Goal: Find specific page/section: Find specific page/section

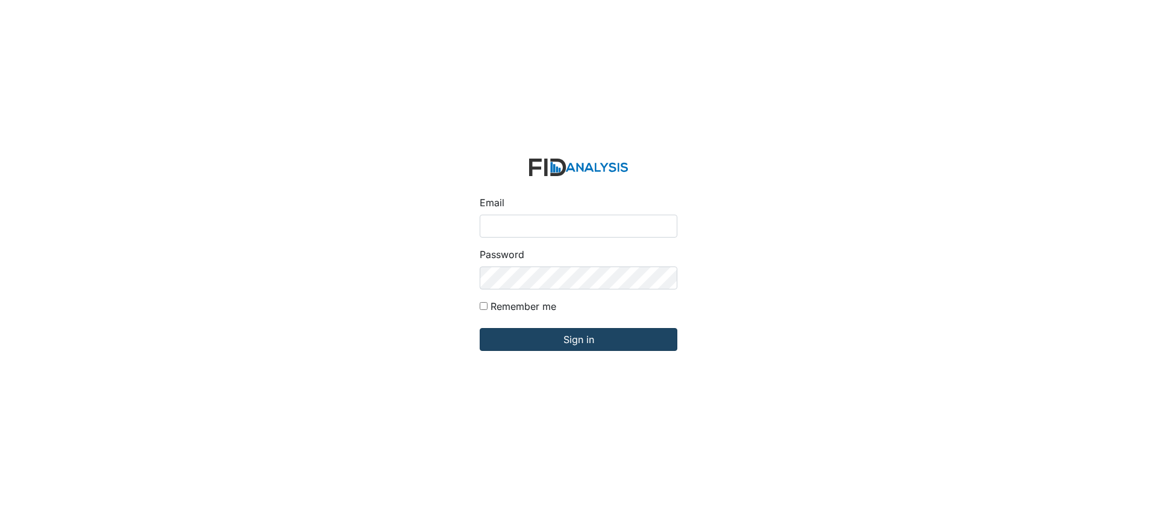
type input "[EMAIL_ADDRESS][DOMAIN_NAME]"
click at [554, 335] on input "Sign in" at bounding box center [579, 339] width 198 height 23
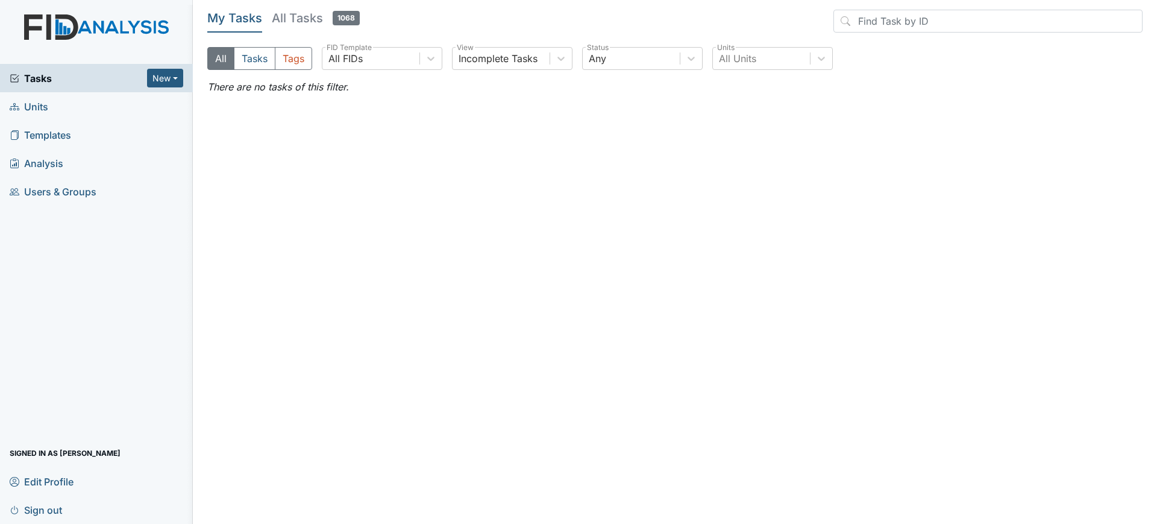
click at [28, 110] on span "Units" at bounding box center [29, 106] width 39 height 19
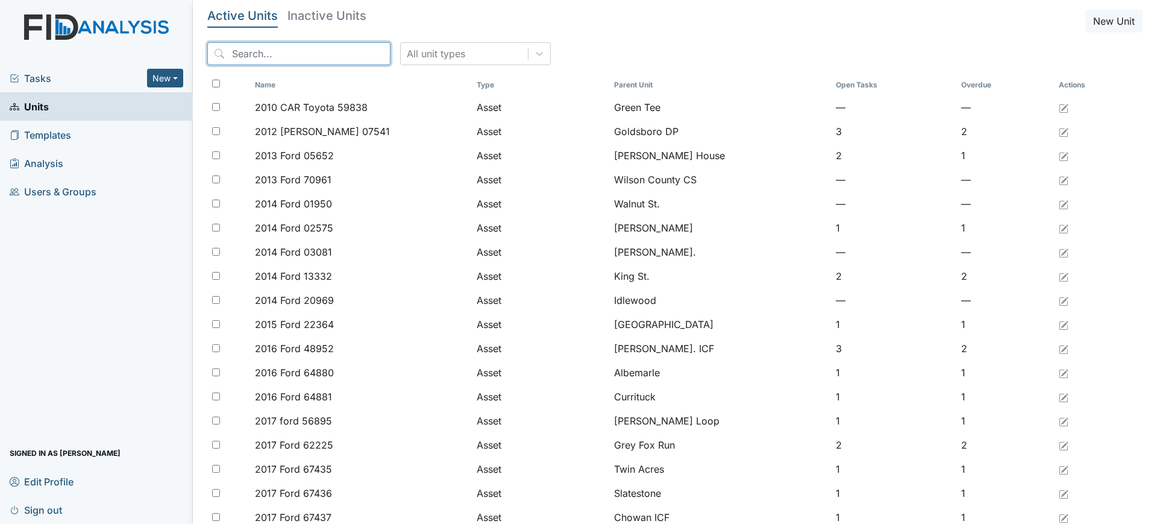
click at [310, 45] on input "search" at bounding box center [298, 53] width 183 height 23
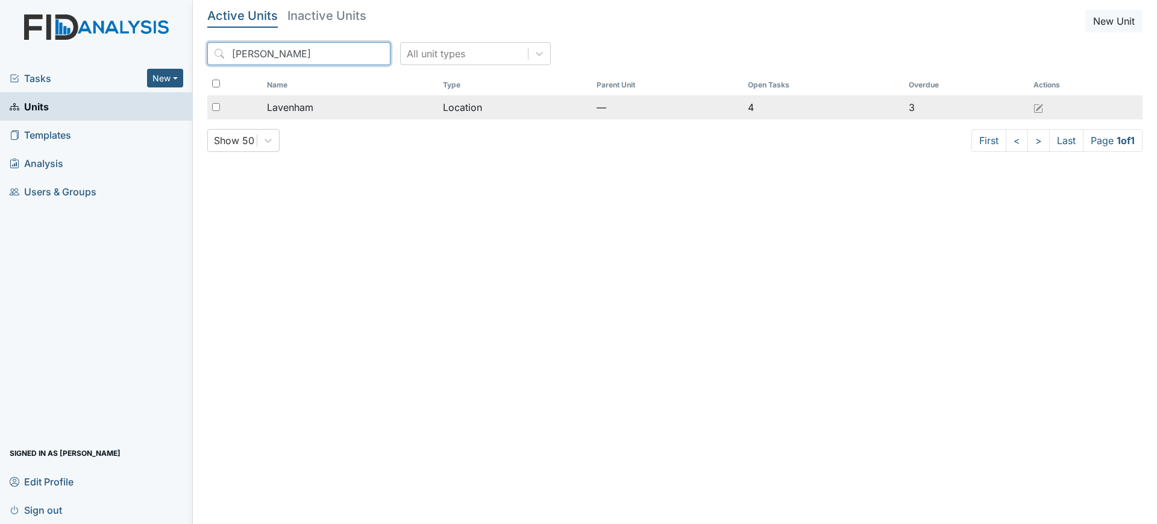
type input "laven"
click at [354, 108] on div "Lavenham" at bounding box center [350, 107] width 166 height 14
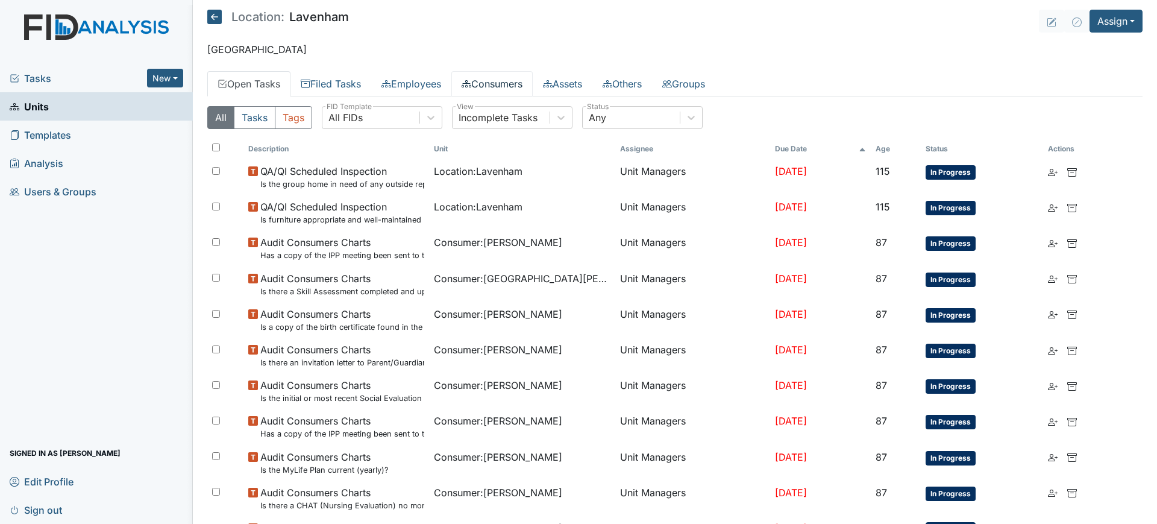
click at [502, 95] on link "Consumers" at bounding box center [491, 83] width 81 height 25
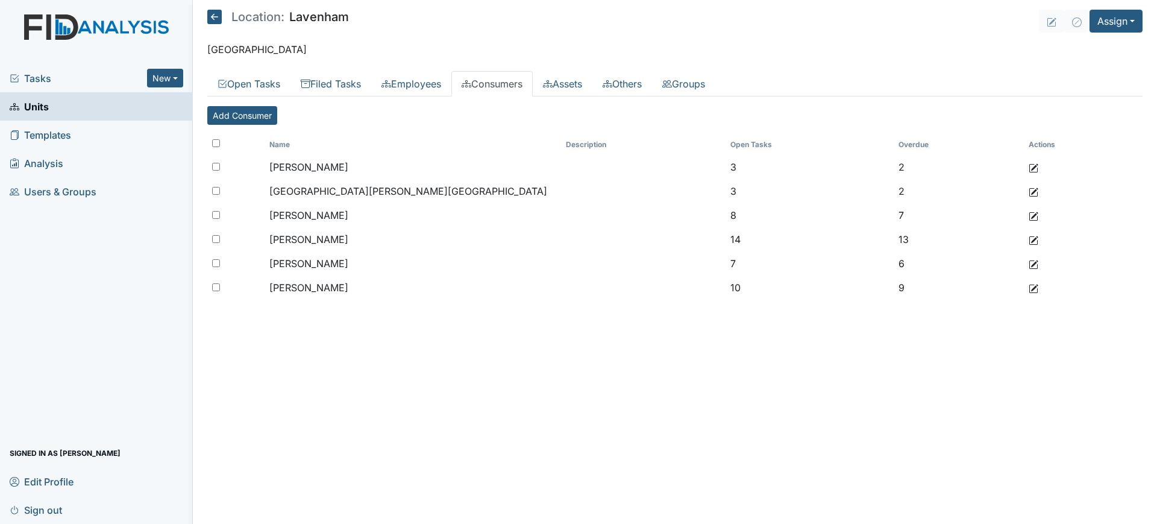
click at [218, 30] on header "Location: Lavenham Assign Assign Form Assign Inspection Assign Document Assign …" at bounding box center [674, 21] width 935 height 23
click at [218, 20] on icon at bounding box center [214, 17] width 14 height 14
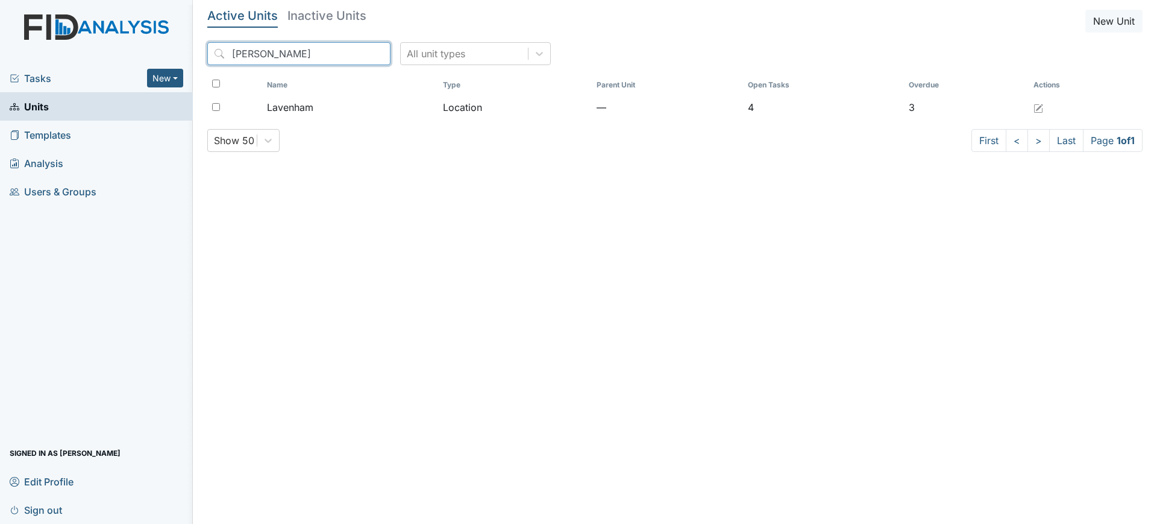
click at [268, 62] on input "laven" at bounding box center [298, 53] width 183 height 23
type input "l"
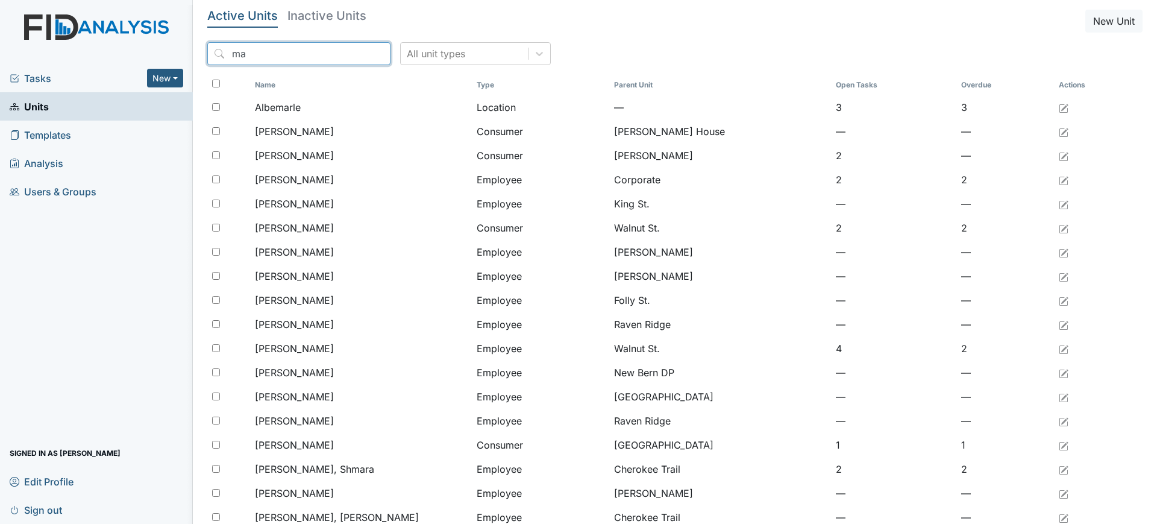
type input "m"
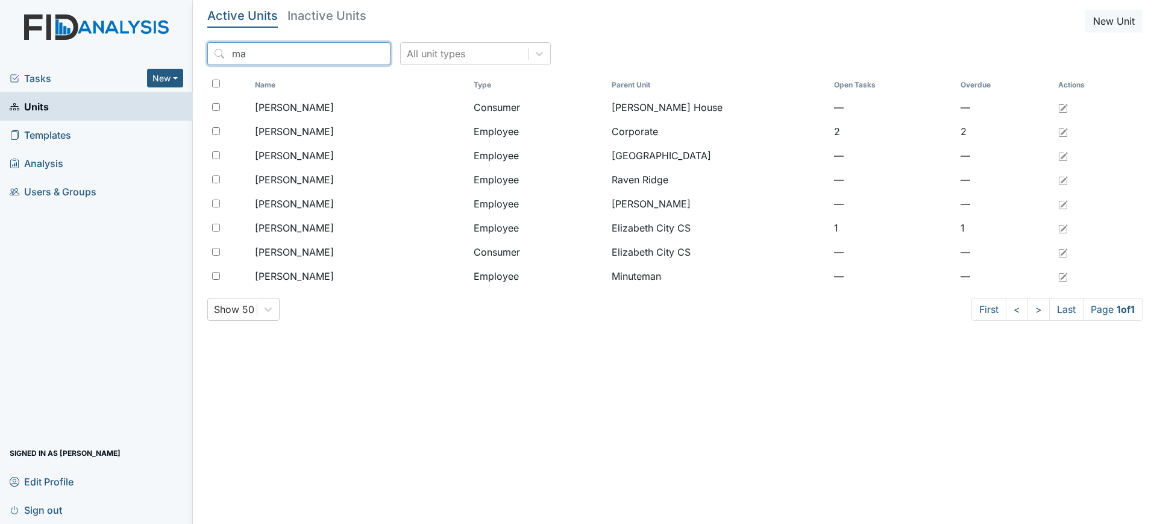
type input "m"
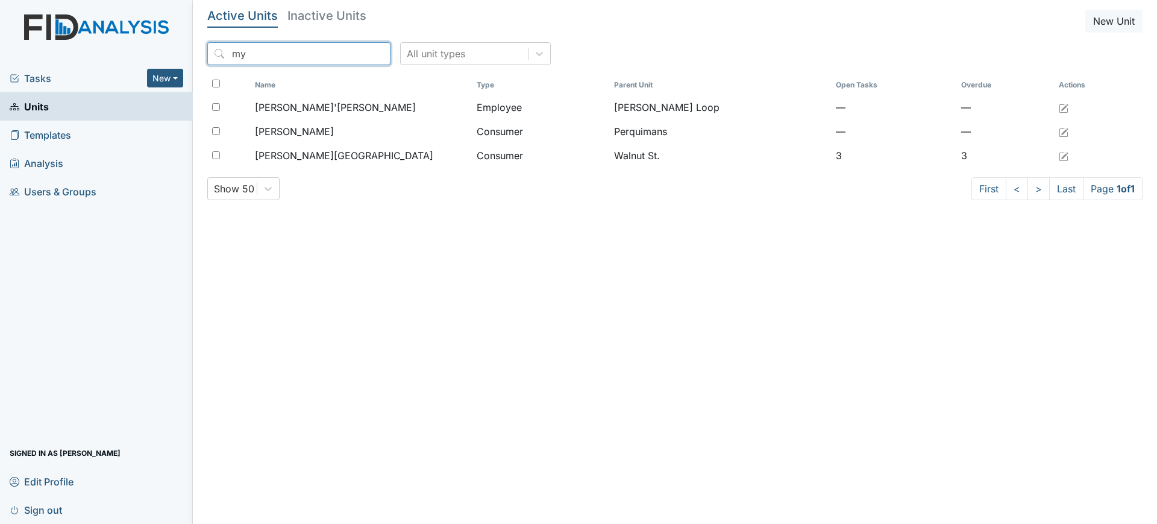
type input "m"
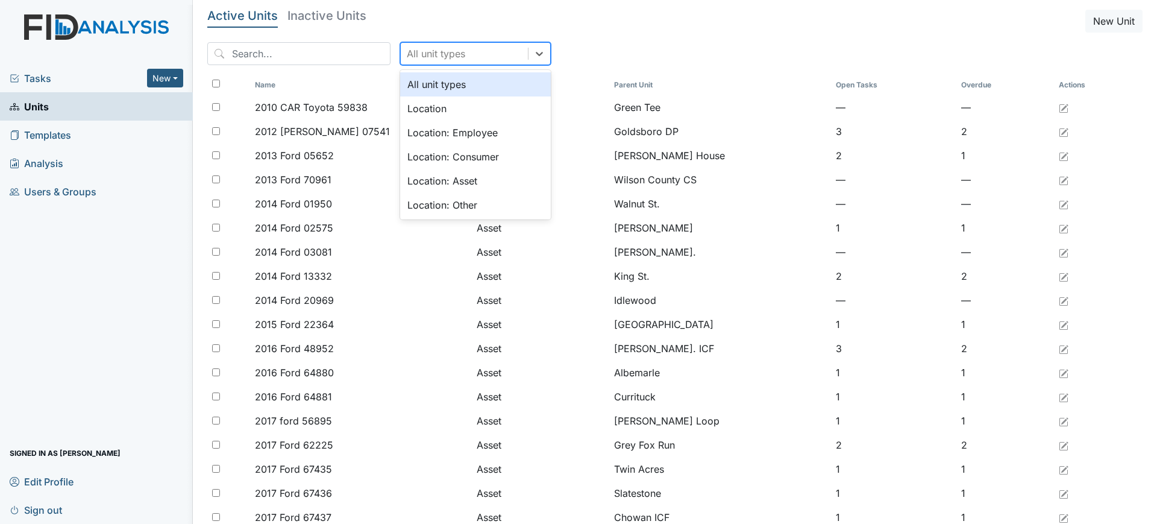
click at [492, 52] on div "All unit types" at bounding box center [464, 54] width 127 height 22
click at [477, 153] on div "Location: Consumer" at bounding box center [475, 157] width 151 height 24
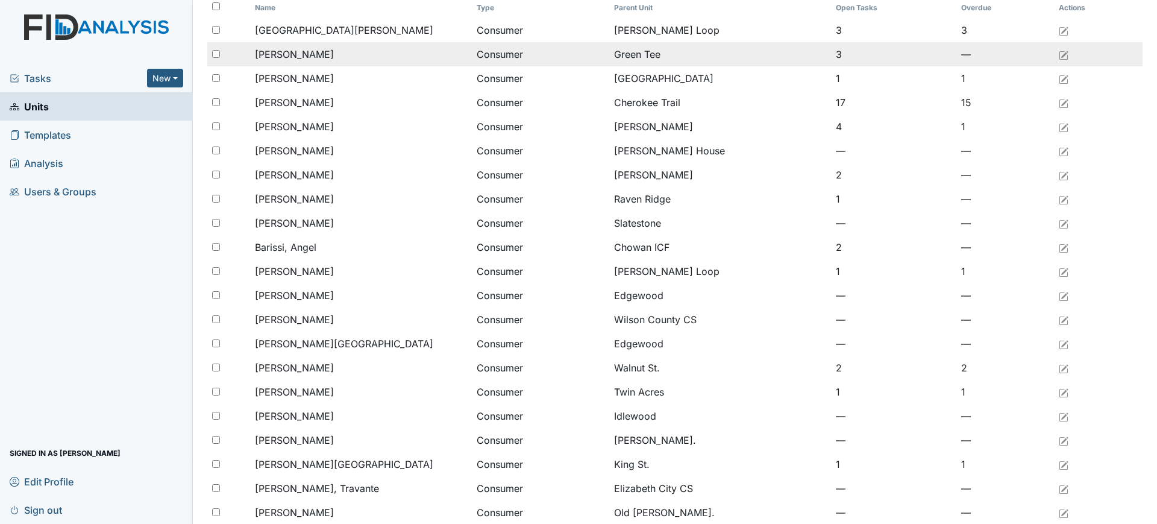
scroll to position [42, 0]
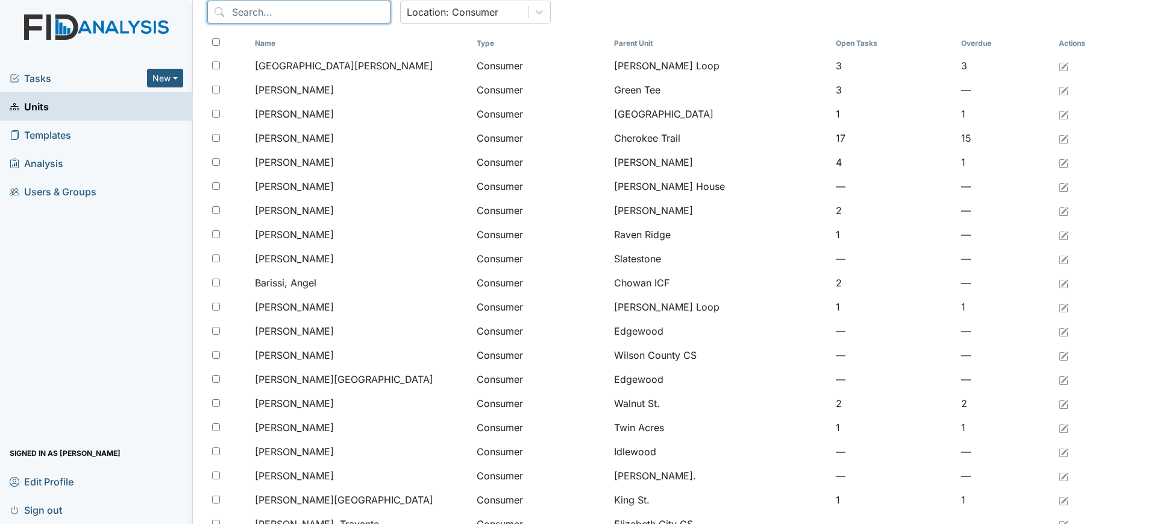
click at [261, 7] on input "search" at bounding box center [298, 12] width 183 height 23
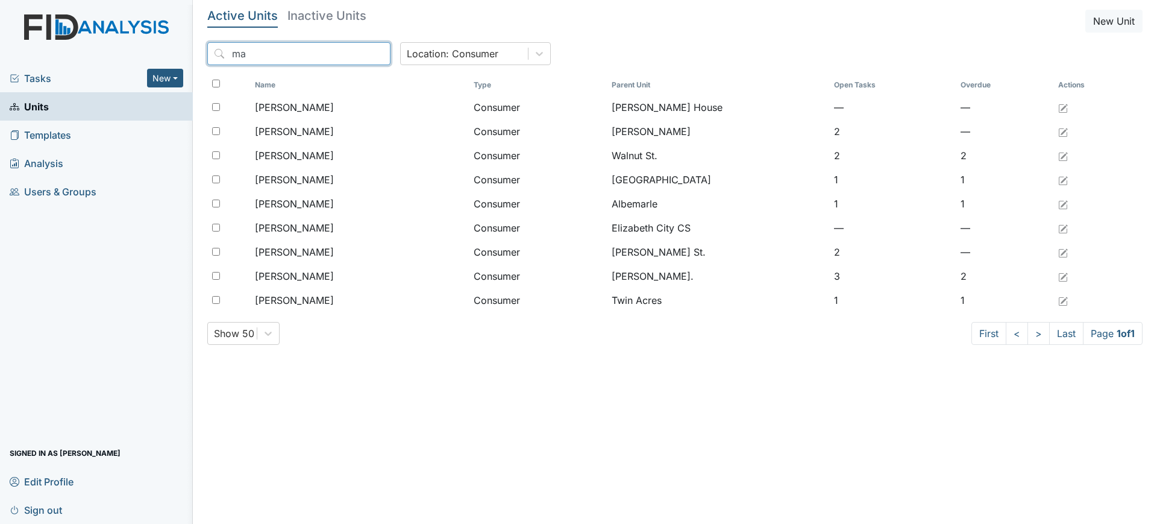
type input "m"
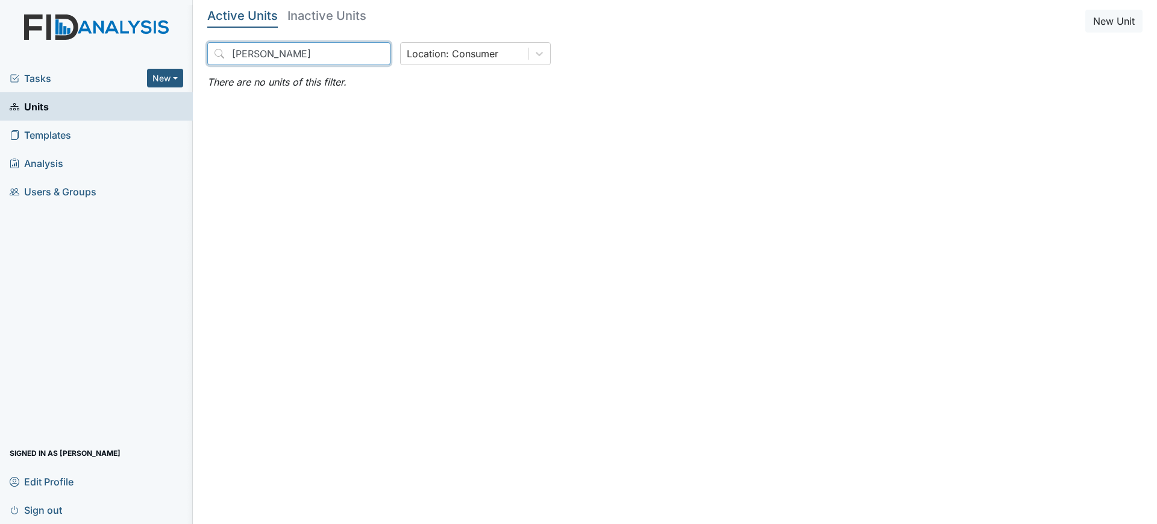
type input "cher"
click at [265, 19] on h5 "Active Units" at bounding box center [242, 16] width 71 height 12
click at [113, 115] on link "Units" at bounding box center [96, 106] width 193 height 28
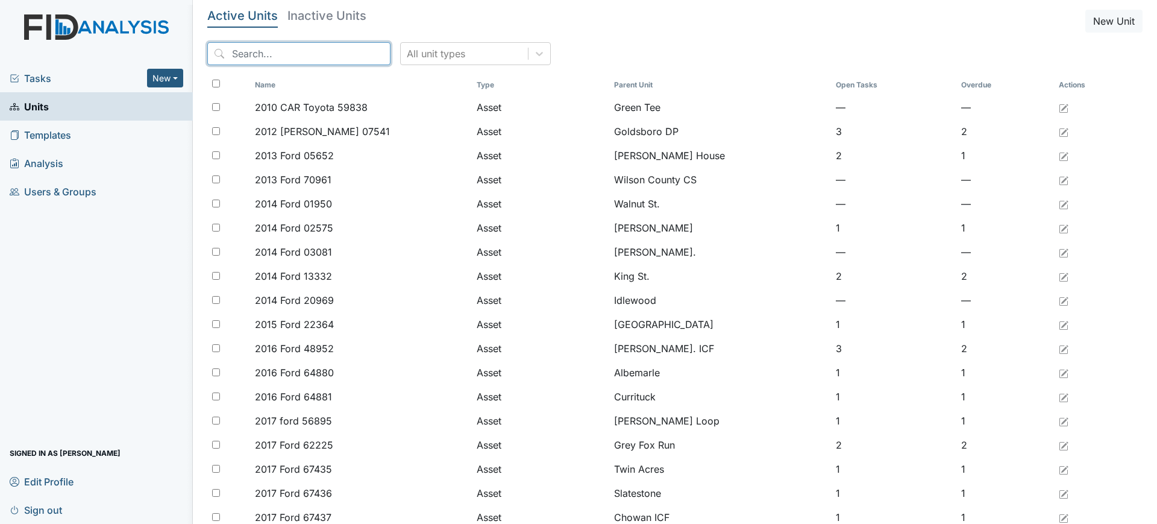
click at [286, 54] on input "search" at bounding box center [298, 53] width 183 height 23
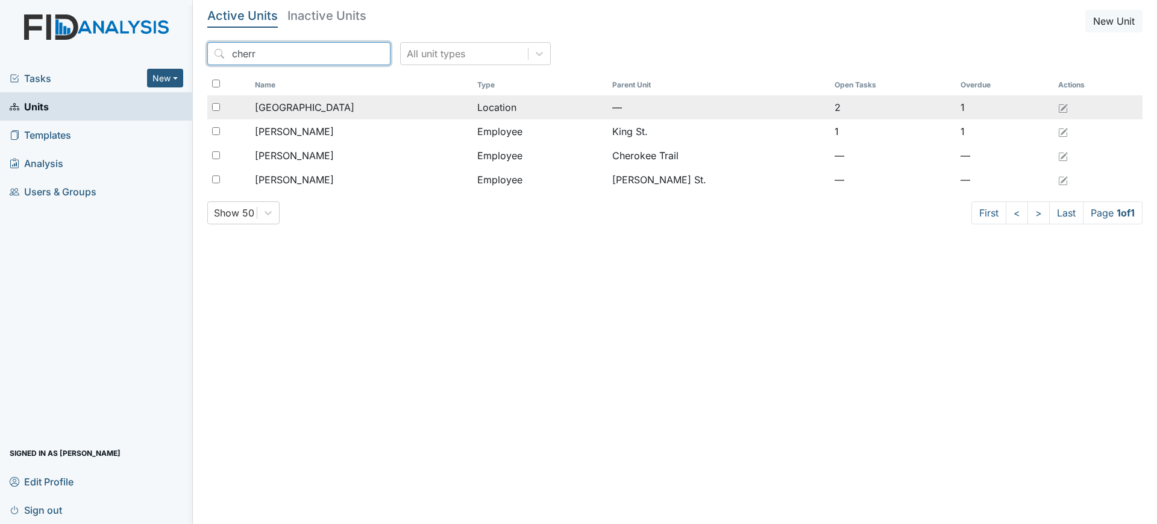
type input "cherr"
click at [381, 104] on div "[GEOGRAPHIC_DATA]" at bounding box center [361, 107] width 213 height 14
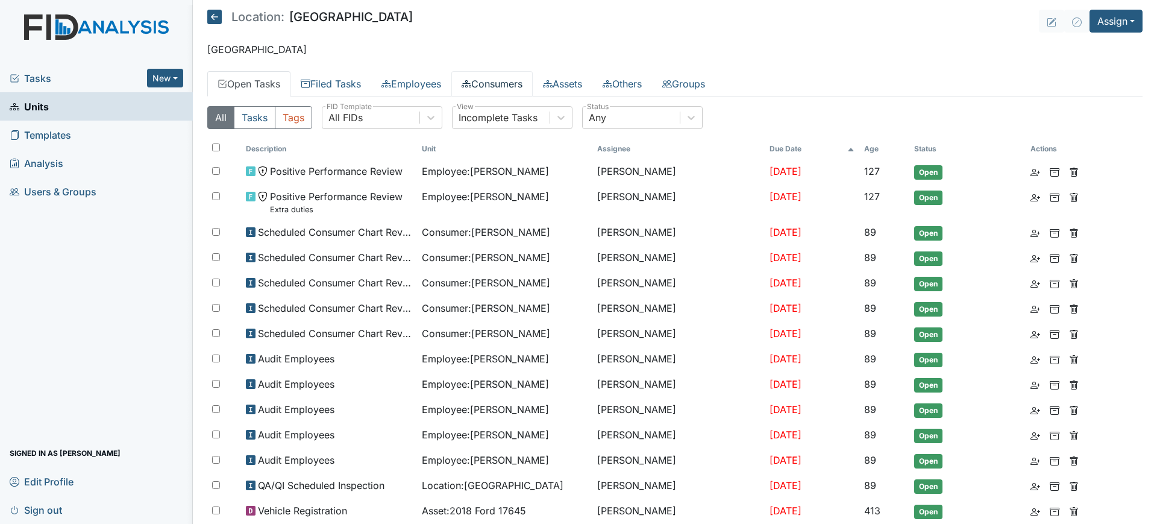
click at [490, 81] on link "Consumers" at bounding box center [491, 83] width 81 height 25
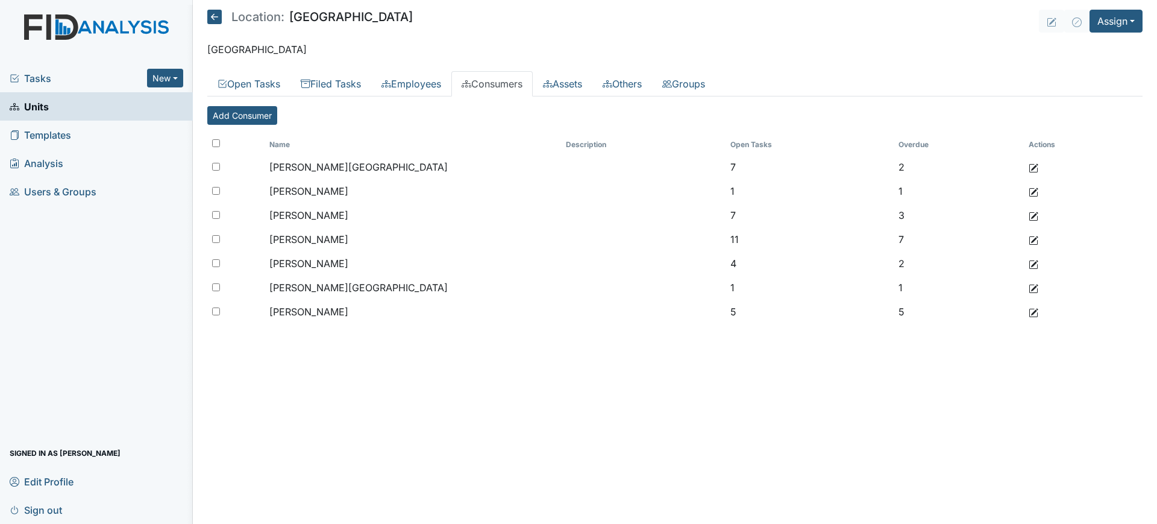
click at [220, 20] on icon at bounding box center [214, 17] width 14 height 14
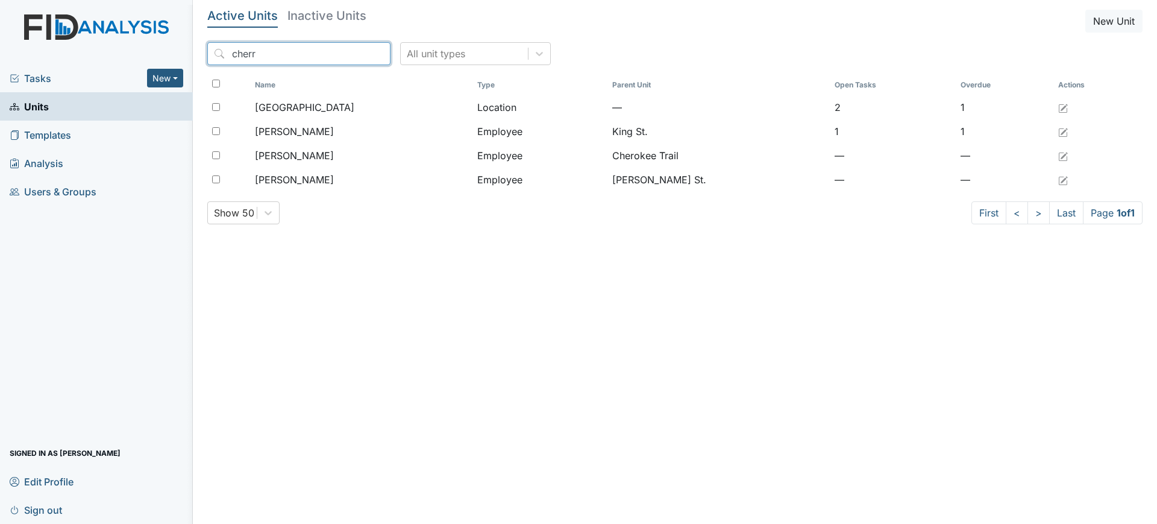
drag, startPoint x: 328, startPoint y: 67, endPoint x: 344, endPoint y: 55, distance: 19.7
click at [344, 55] on div "cherr All unit types" at bounding box center [674, 58] width 935 height 33
click at [344, 55] on input "cherr" at bounding box center [298, 53] width 183 height 23
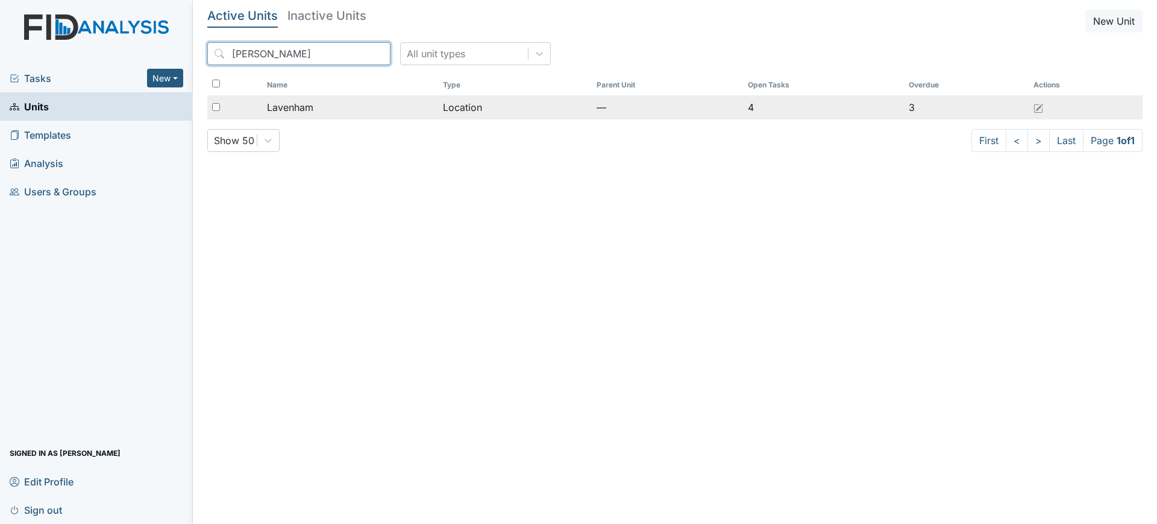
type input "laven"
click at [359, 101] on div "Lavenham" at bounding box center [350, 107] width 166 height 14
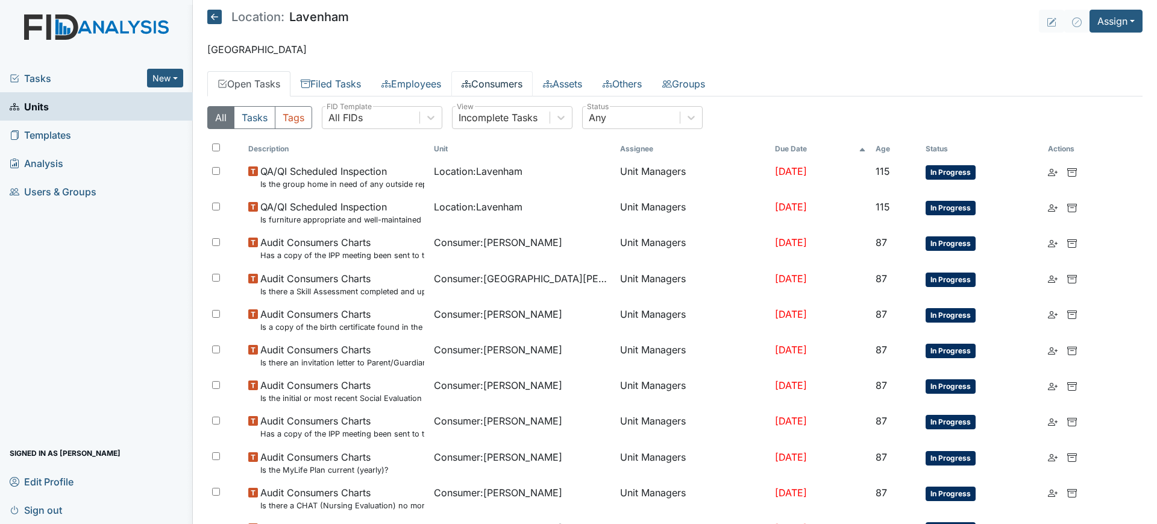
click at [491, 83] on link "Consumers" at bounding box center [491, 83] width 81 height 25
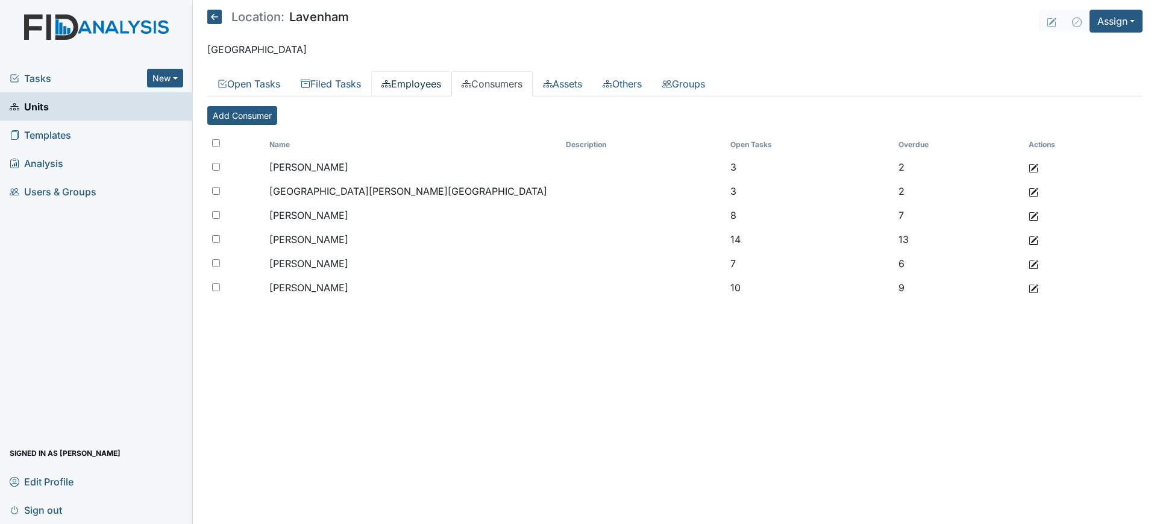
click at [420, 84] on link "Employees" at bounding box center [411, 83] width 80 height 25
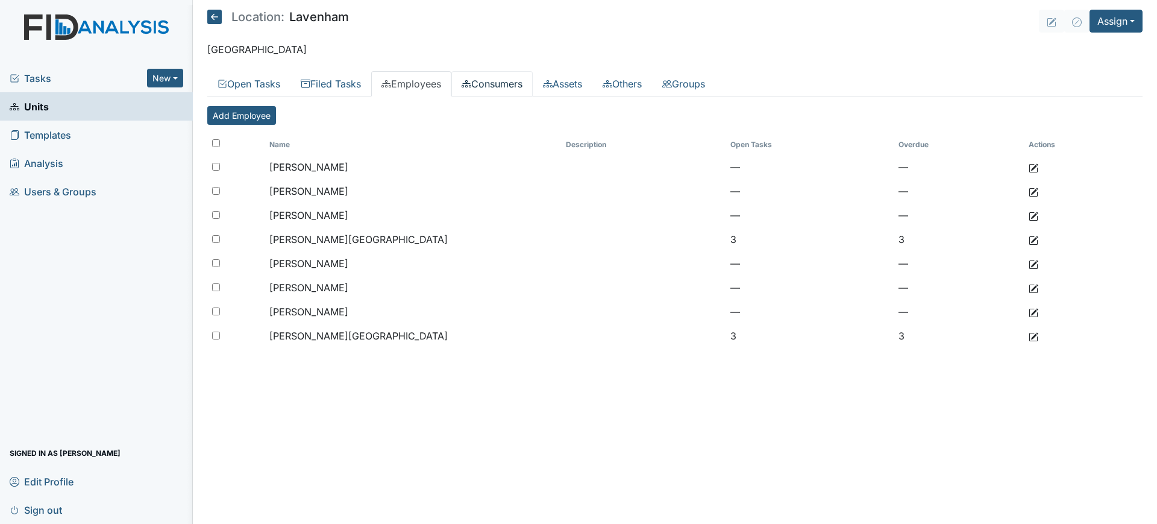
click at [482, 78] on link "Consumers" at bounding box center [491, 83] width 81 height 25
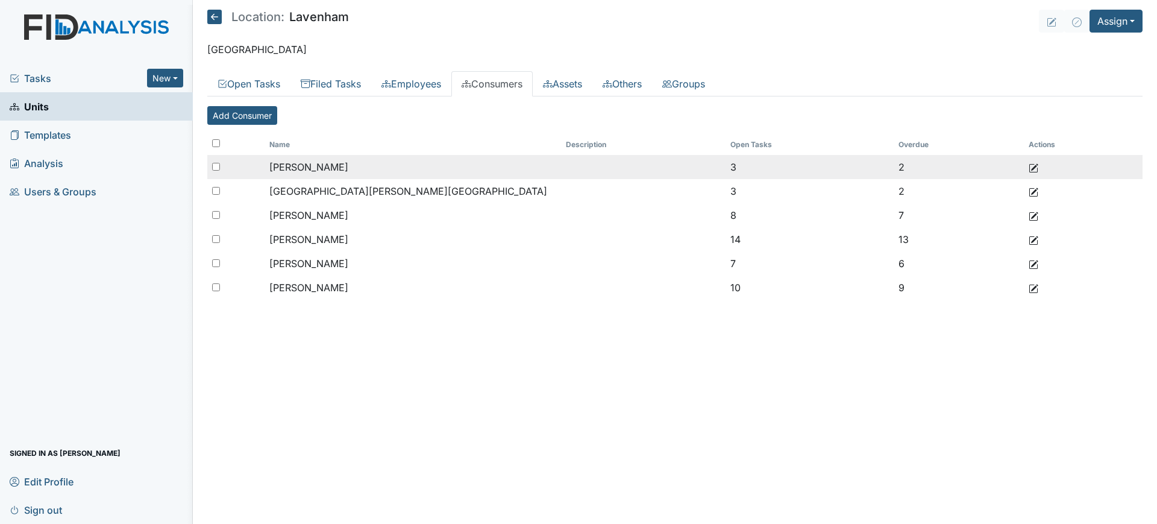
click at [322, 163] on span "Gibbs, Nora" at bounding box center [308, 167] width 79 height 12
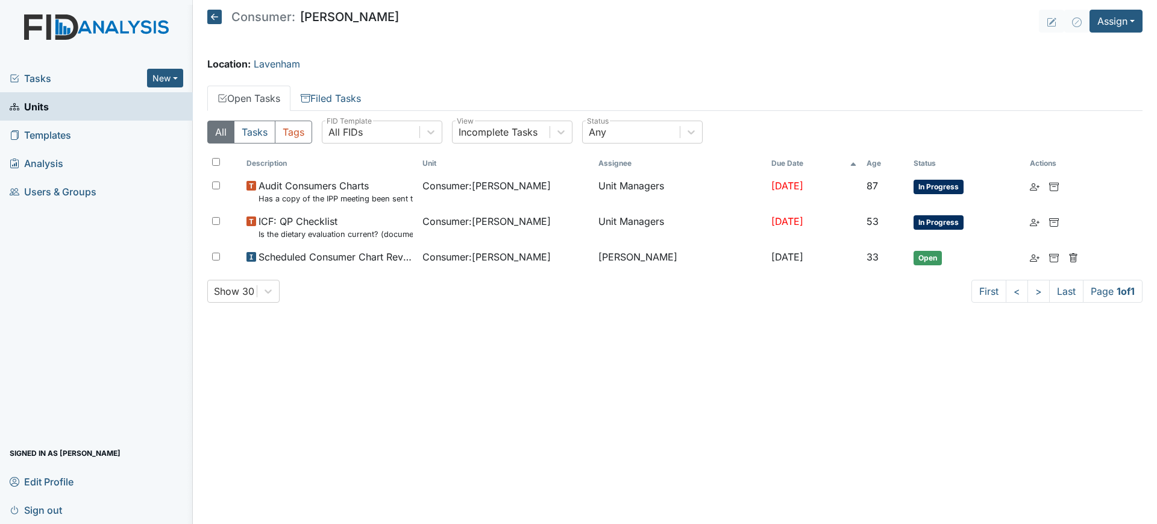
click at [218, 21] on icon at bounding box center [214, 17] width 14 height 14
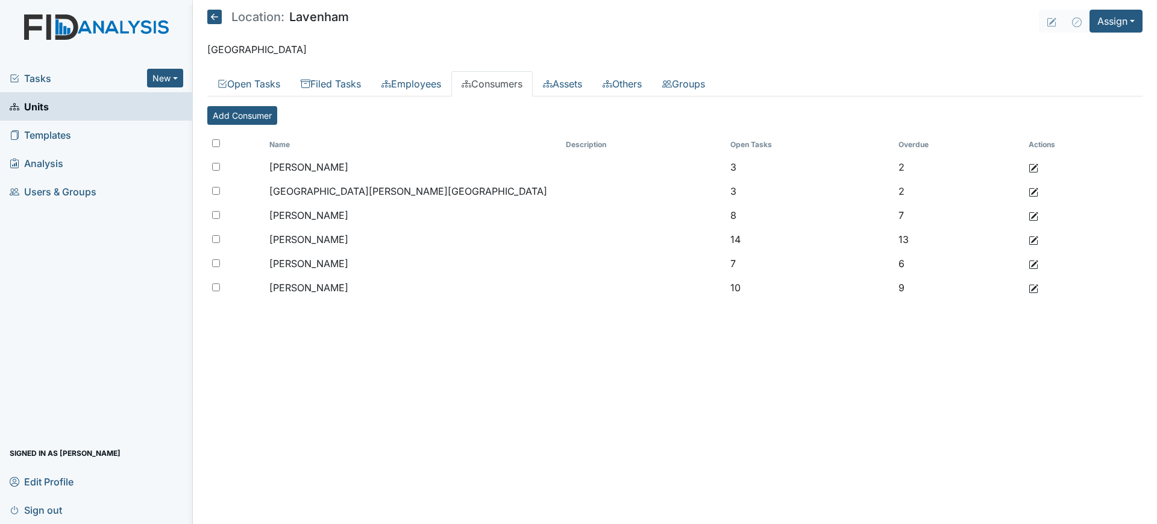
click at [218, 12] on icon at bounding box center [214, 17] width 14 height 14
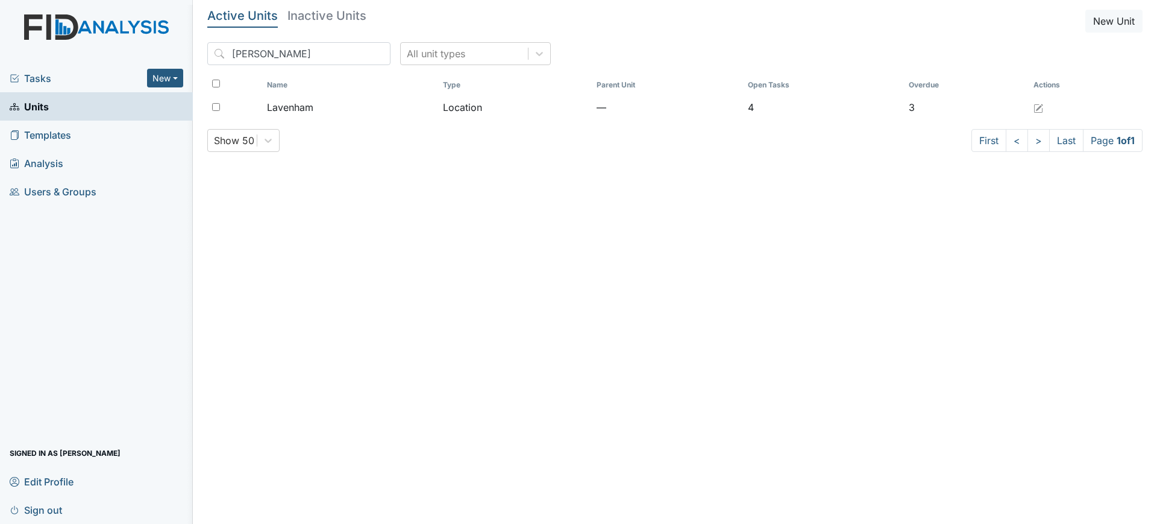
click at [1076, 245] on main "Active Units Inactive Units New Unit laven All unit types Name Type Parent Unit…" at bounding box center [675, 262] width 964 height 524
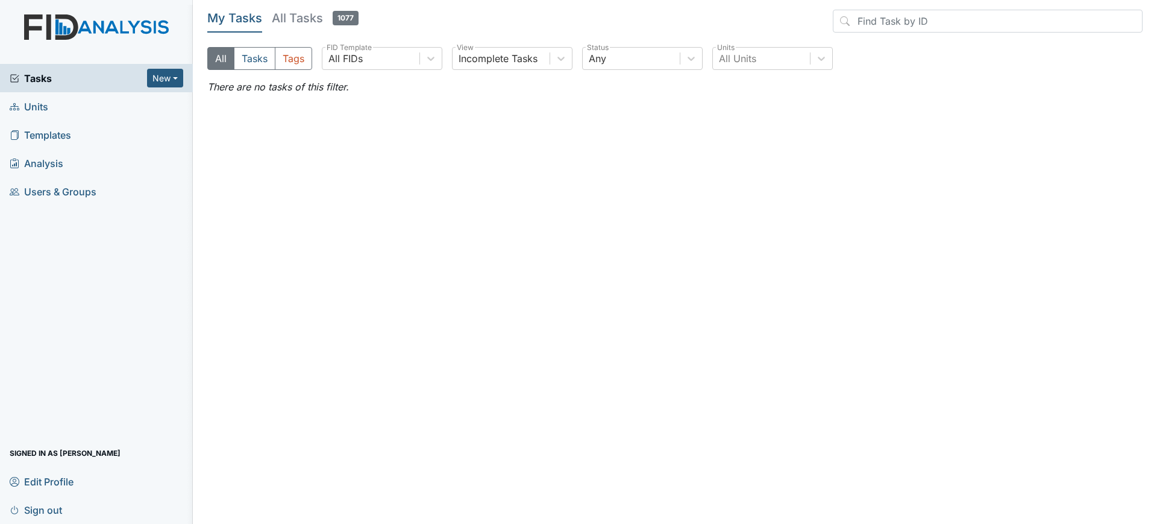
click at [45, 107] on span "Units" at bounding box center [29, 106] width 39 height 19
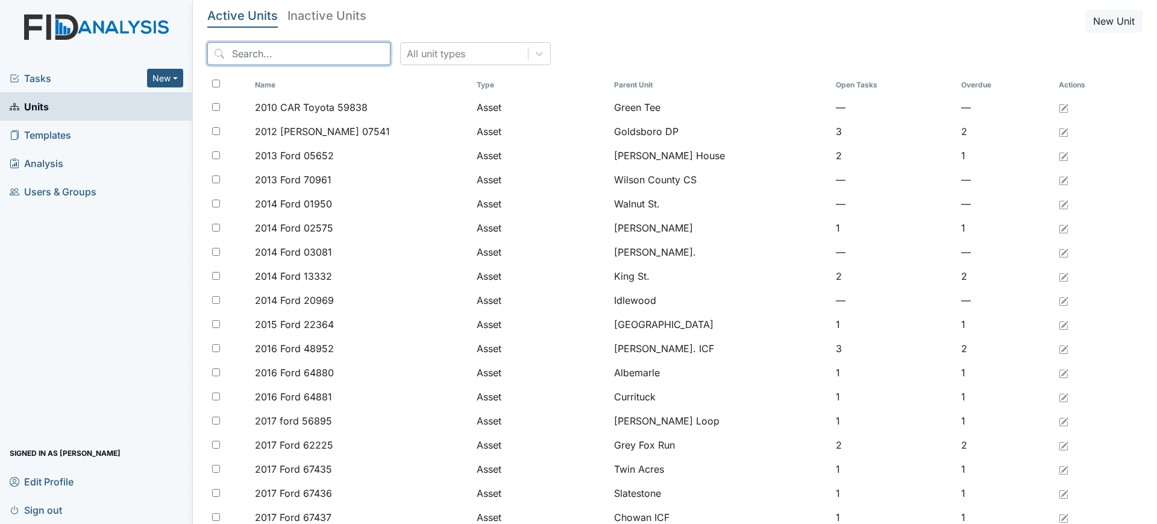
click at [263, 50] on input "search" at bounding box center [298, 53] width 183 height 23
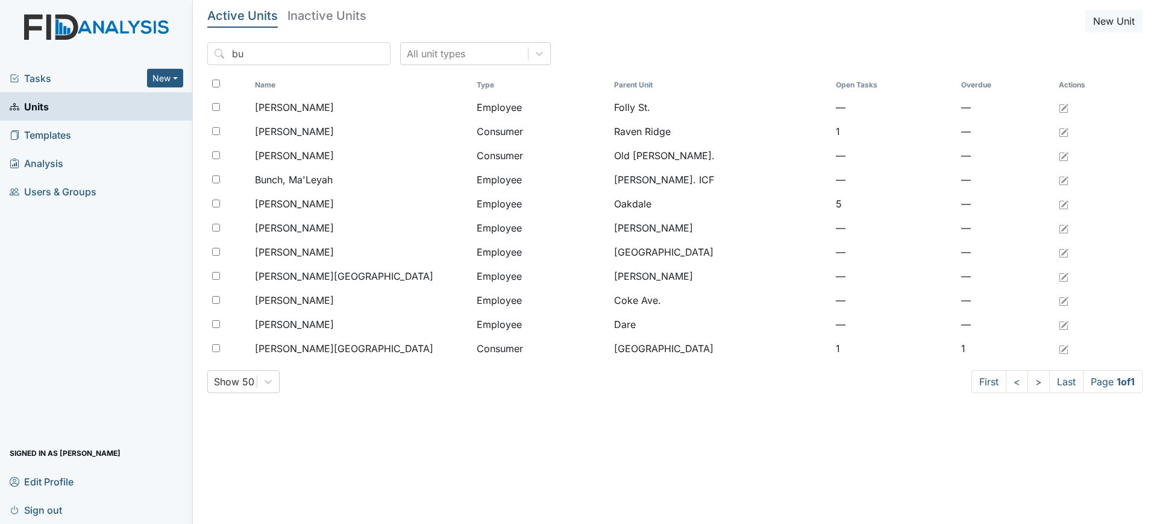
click at [330, 18] on h5 "Inactive Units" at bounding box center [326, 16] width 79 height 12
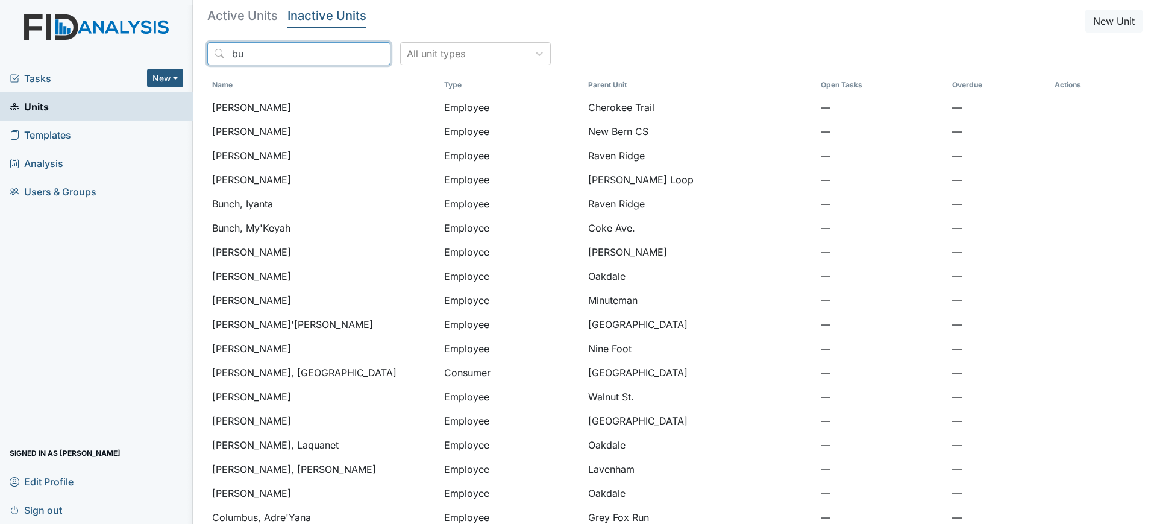
click at [321, 52] on input "bu" at bounding box center [298, 53] width 183 height 23
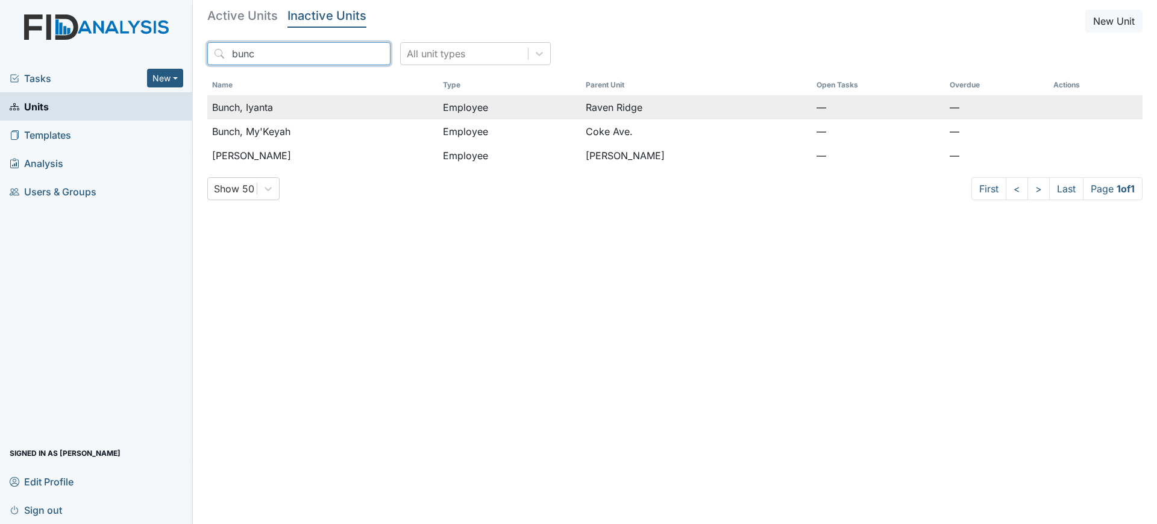
type input "bunc"
click at [336, 103] on div "Bunch, Iyanta" at bounding box center [322, 107] width 221 height 14
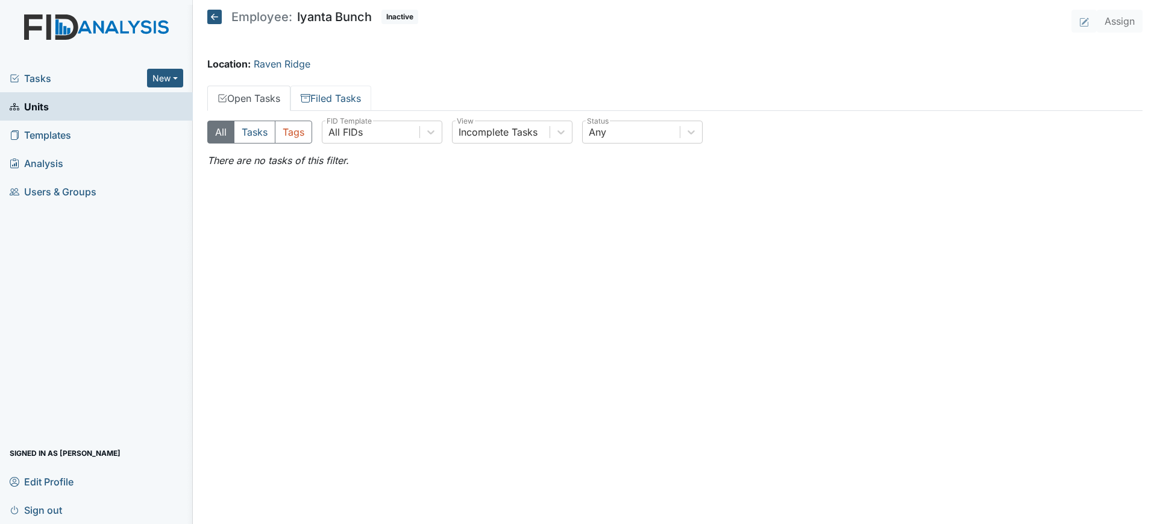
click at [336, 103] on link "Filed Tasks" at bounding box center [330, 98] width 81 height 25
